Goal: Navigation & Orientation: Find specific page/section

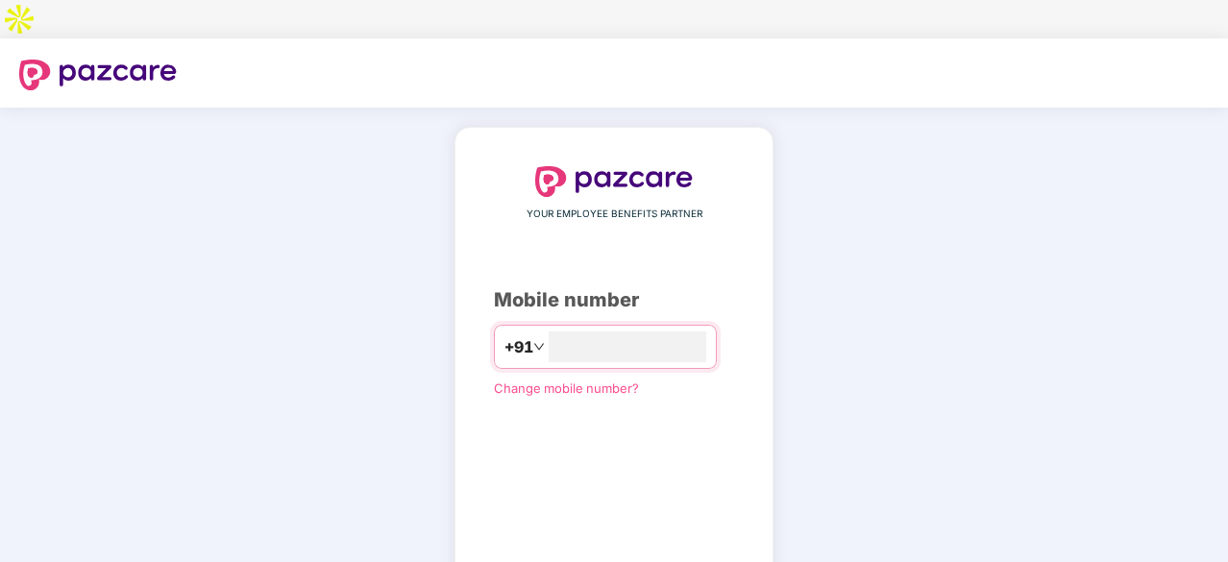
type input "**********"
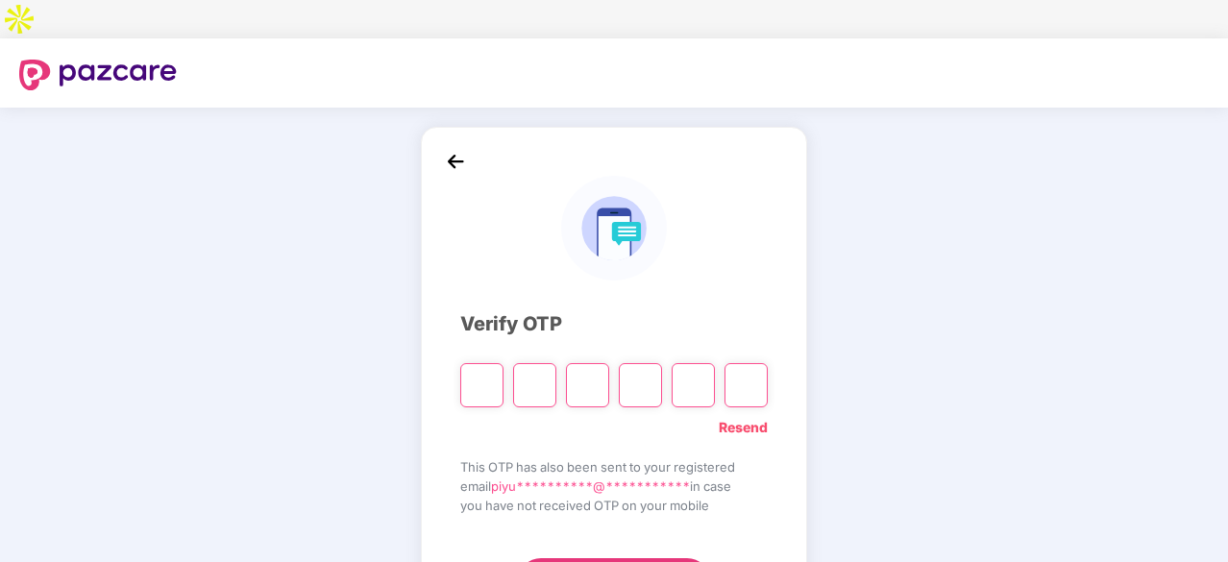
type input "*"
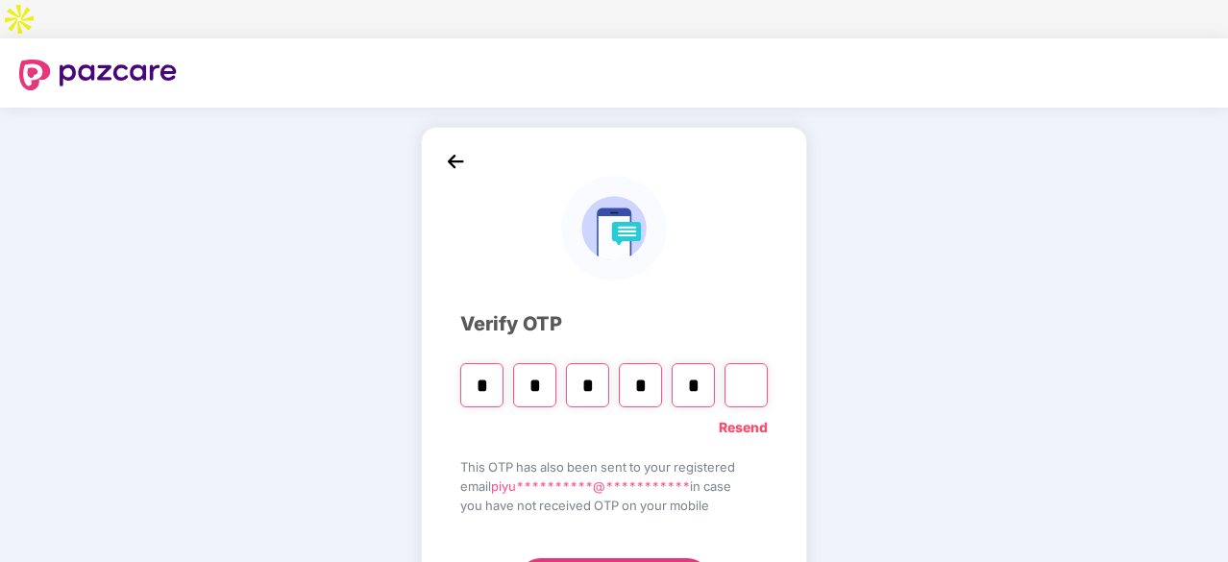
type input "*"
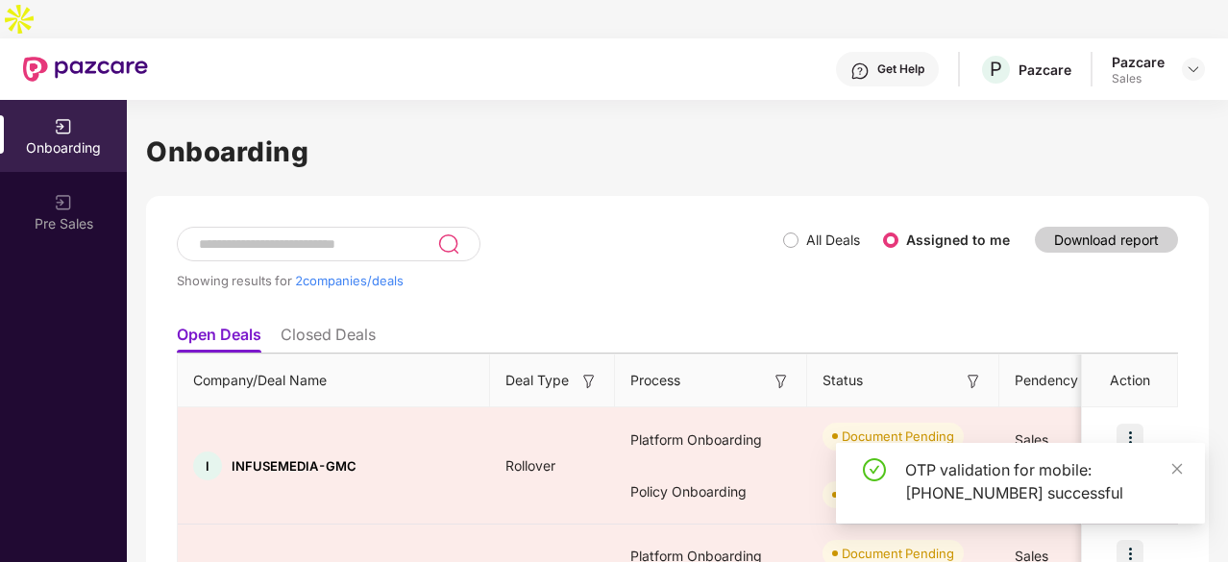
click at [1209, 38] on header "Get Help P Pazcare Pazcare Sales" at bounding box center [614, 68] width 1228 height 61
click at [1194, 61] on img at bounding box center [1193, 68] width 15 height 15
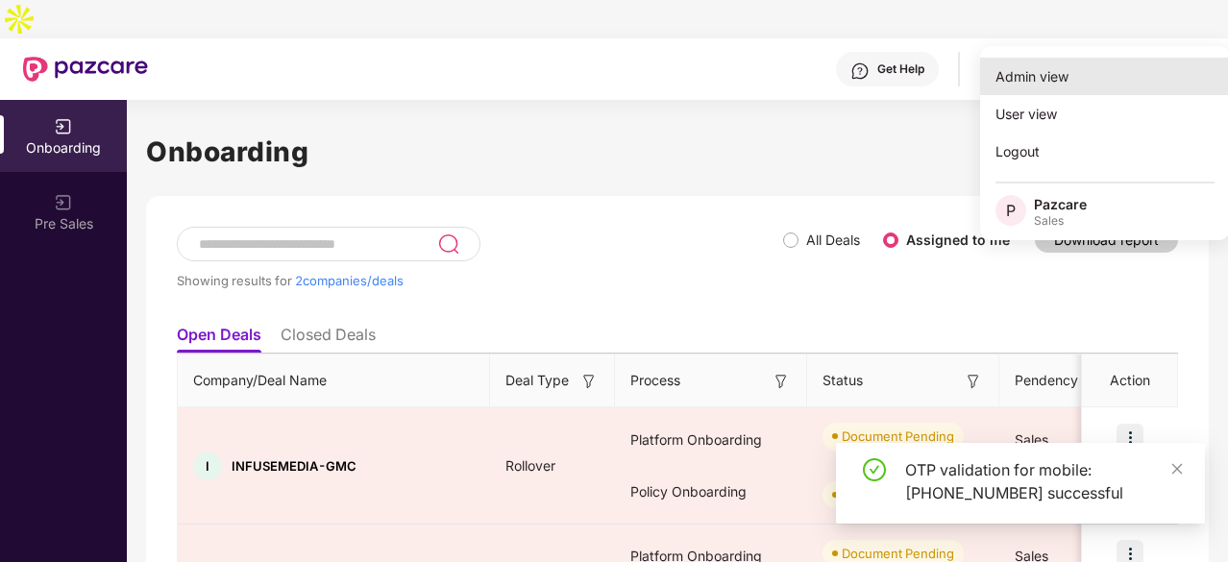
click at [1067, 76] on div "Admin view" at bounding box center [1105, 76] width 250 height 37
